Goal: Task Accomplishment & Management: Manage account settings

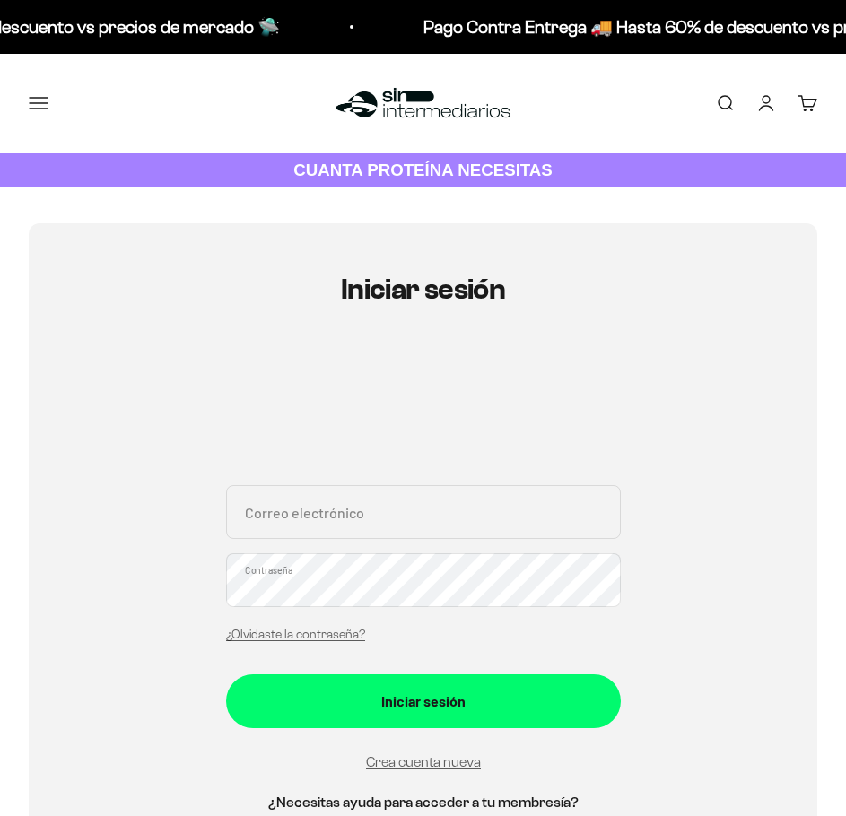
click at [461, 512] on input "Correo electrónico" at bounding box center [423, 512] width 395 height 54
type input "[EMAIL_ADDRESS][DOMAIN_NAME]"
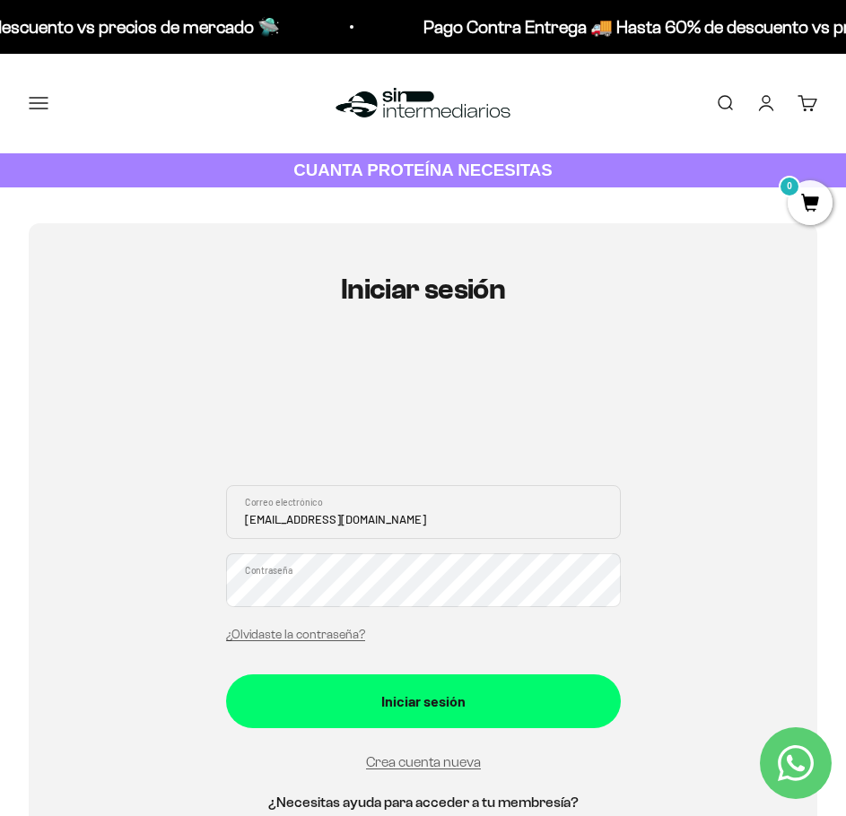
click at [226, 675] on button "Iniciar sesión" at bounding box center [423, 702] width 395 height 54
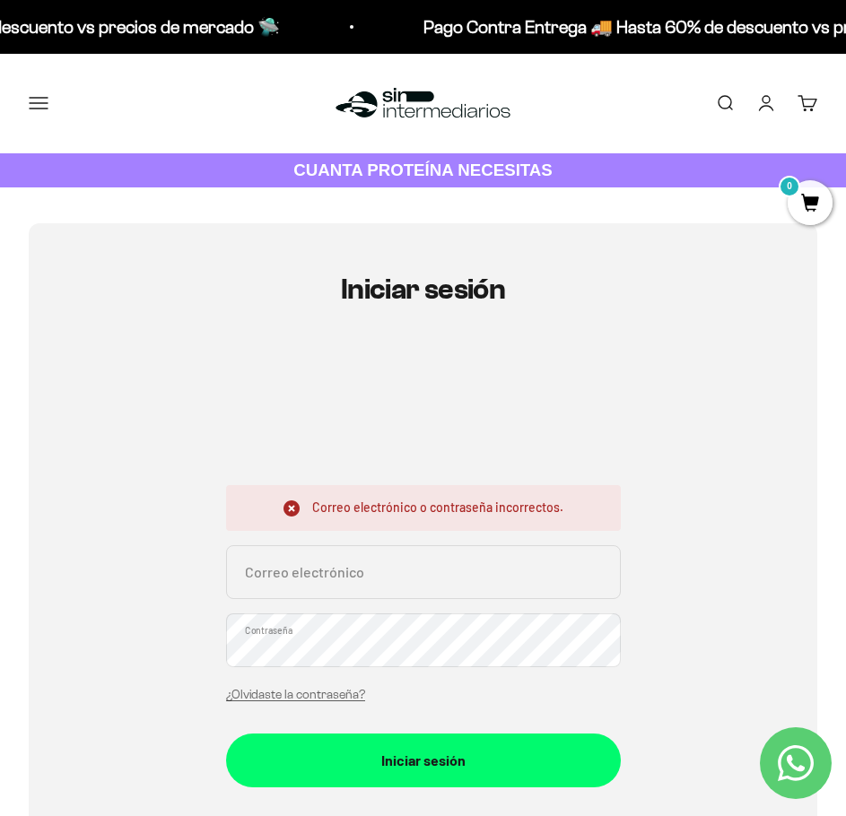
click at [471, 570] on input "Correo electrónico" at bounding box center [423, 572] width 395 height 54
type input "[EMAIL_ADDRESS][DOMAIN_NAME]"
click at [226, 734] on button "Iniciar sesión" at bounding box center [423, 761] width 395 height 54
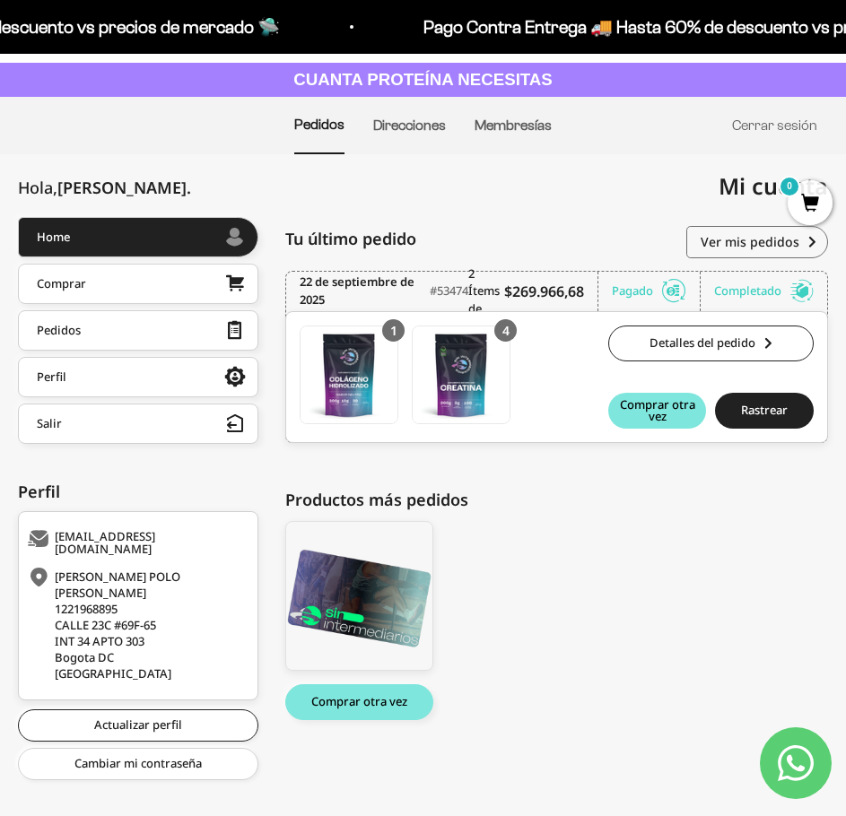
scroll to position [92, 0]
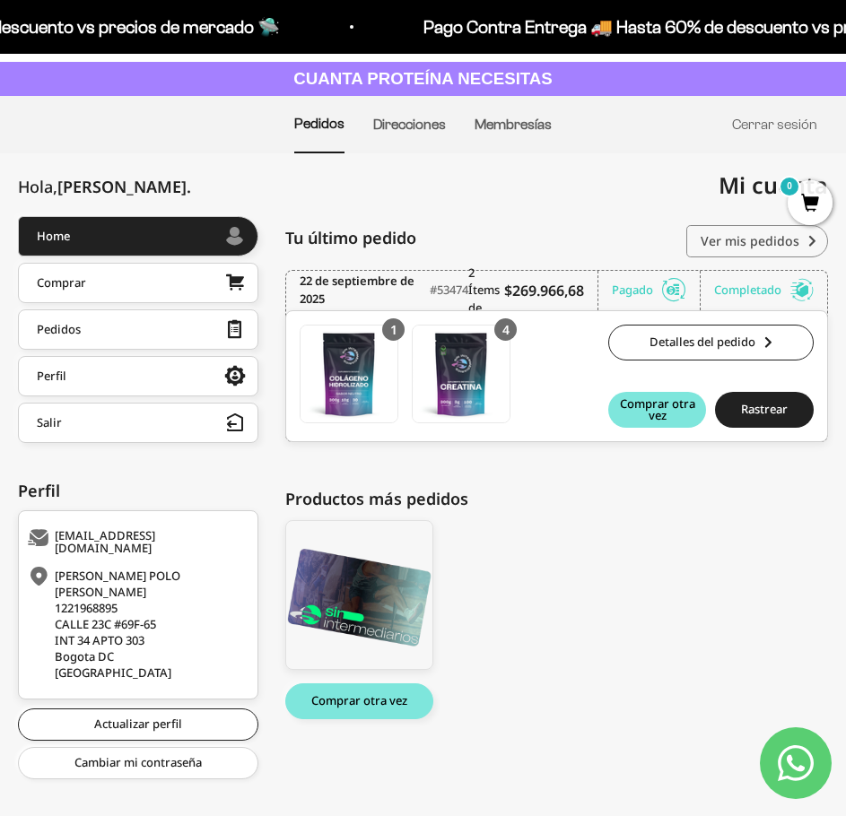
click at [788, 242] on link "Ver mis pedidos" at bounding box center [757, 241] width 142 height 32
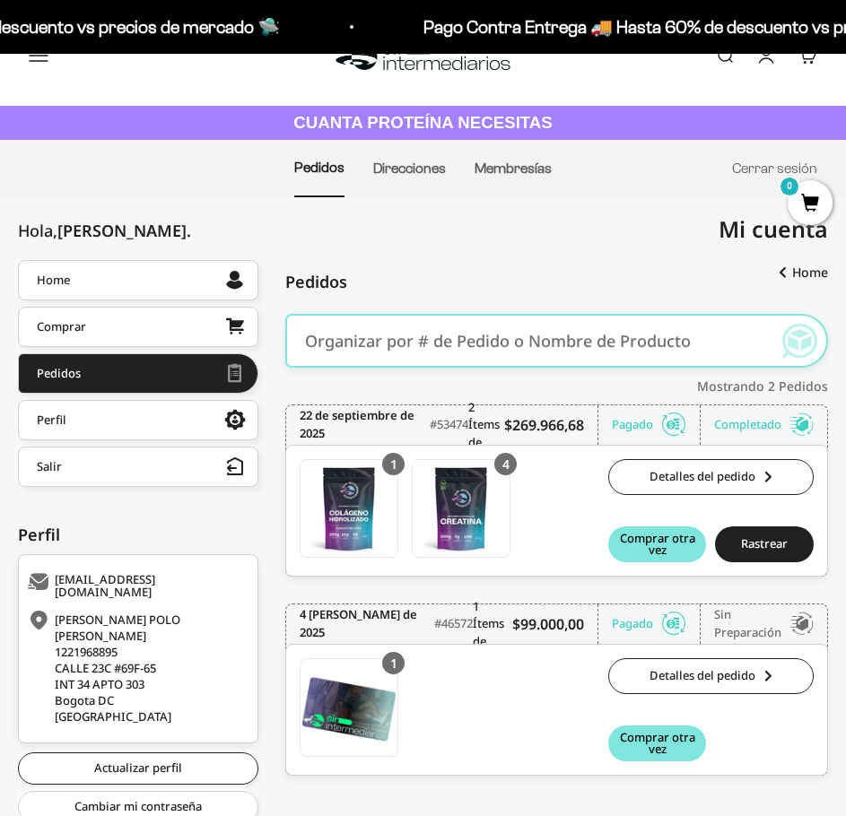
scroll to position [92, 0]
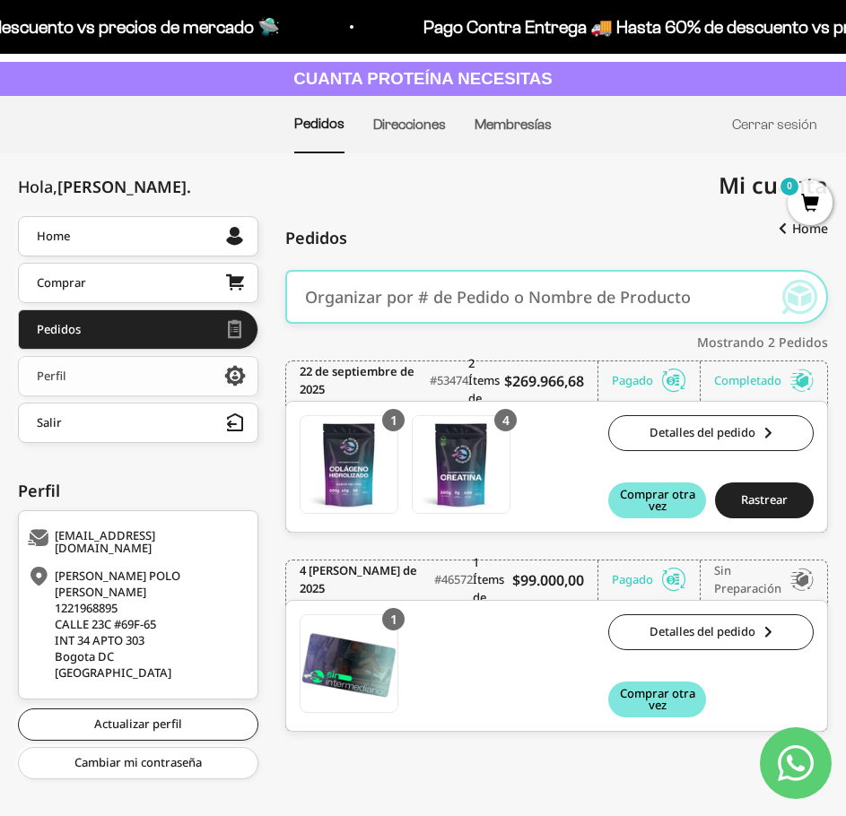
click at [135, 377] on link "Perfil" at bounding box center [138, 376] width 240 height 40
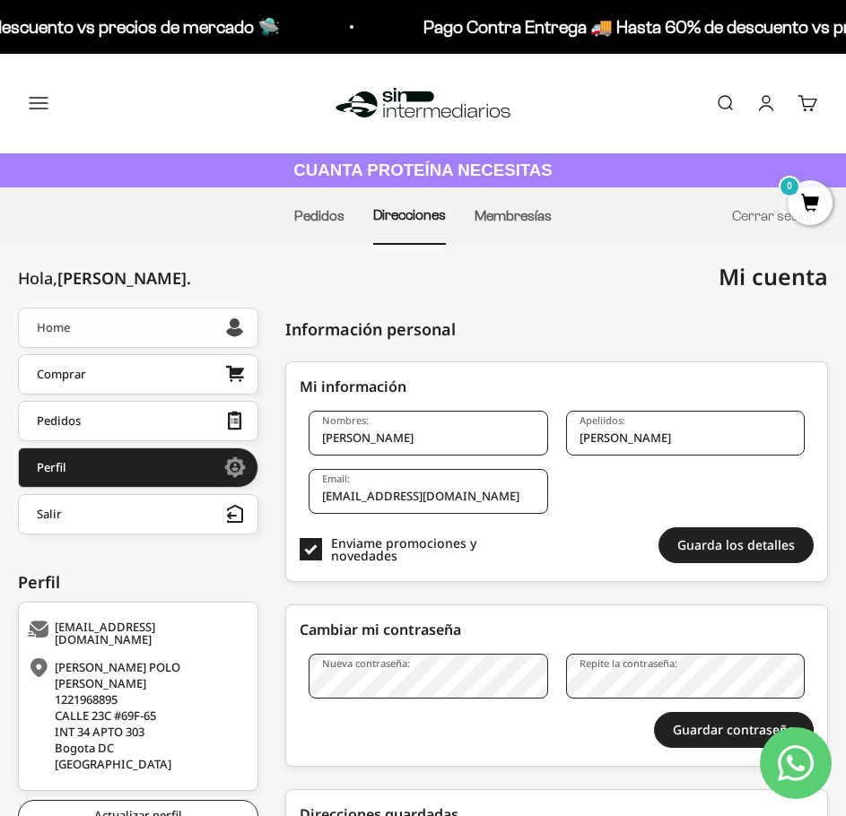
click at [179, 327] on link "Home" at bounding box center [138, 328] width 240 height 40
